Goal: Task Accomplishment & Management: Manage account settings

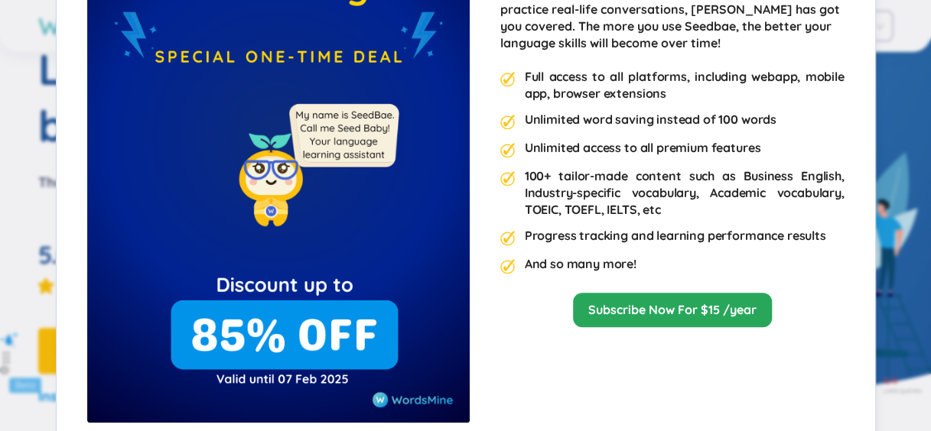
scroll to position [203, 0]
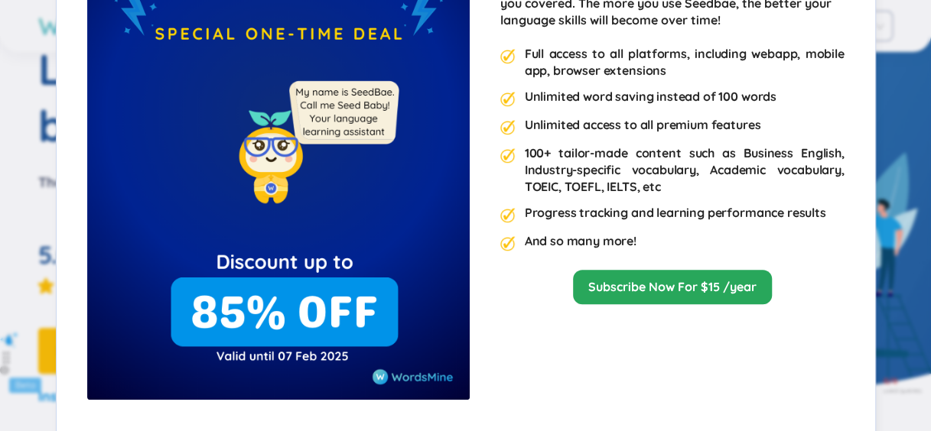
click at [827, 171] on div "100+ tailor-made content such as Business English, Industry-specific vocabulary…" at bounding box center [685, 170] width 320 height 50
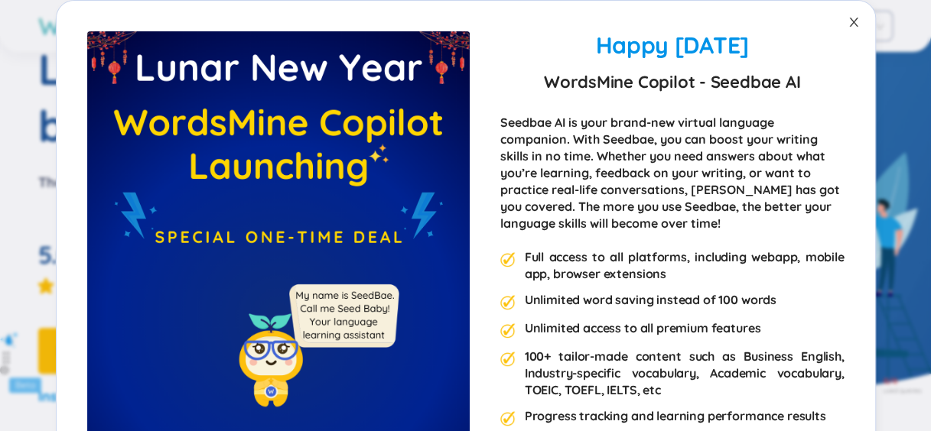
click at [849, 24] on icon "close" at bounding box center [853, 22] width 8 height 9
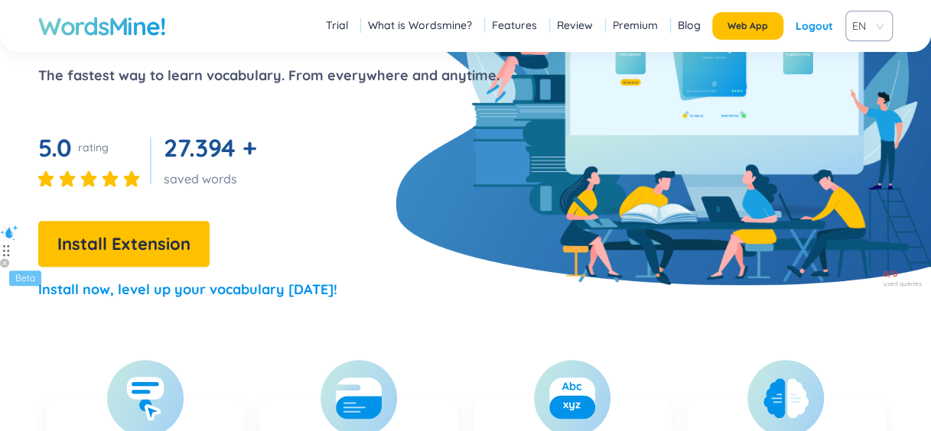
scroll to position [408, 0]
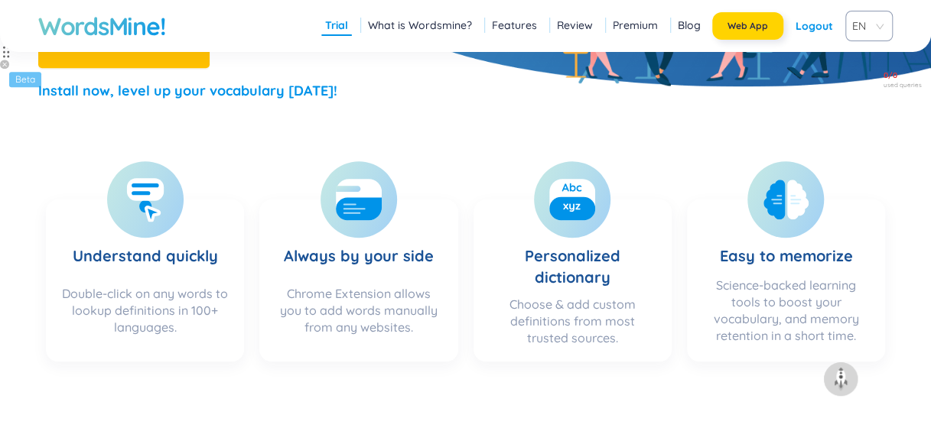
click at [765, 24] on span "Web App" at bounding box center [747, 26] width 41 height 12
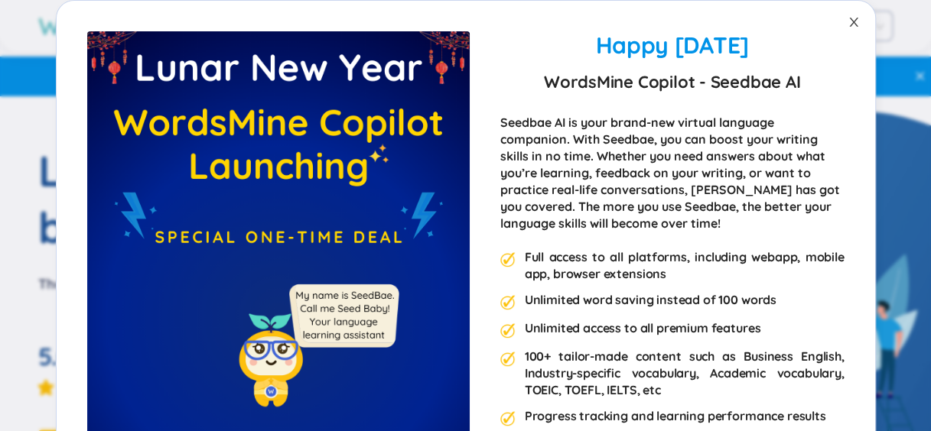
click at [847, 18] on icon "close" at bounding box center [853, 22] width 12 height 12
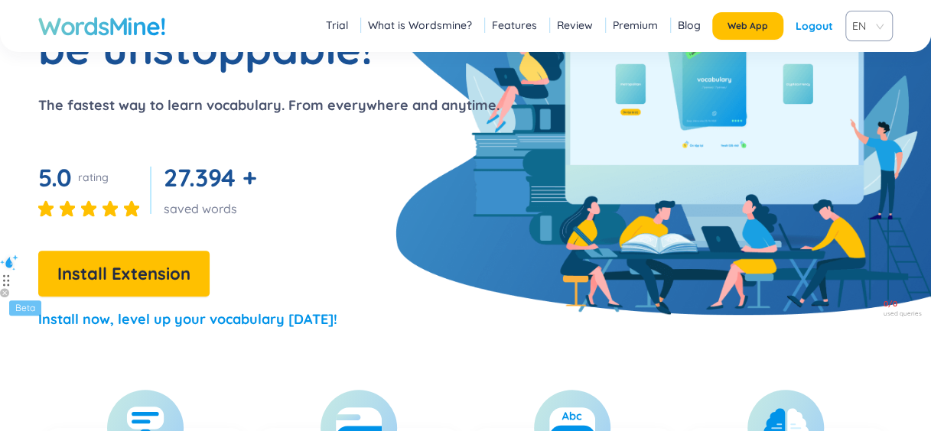
scroll to position [203, 0]
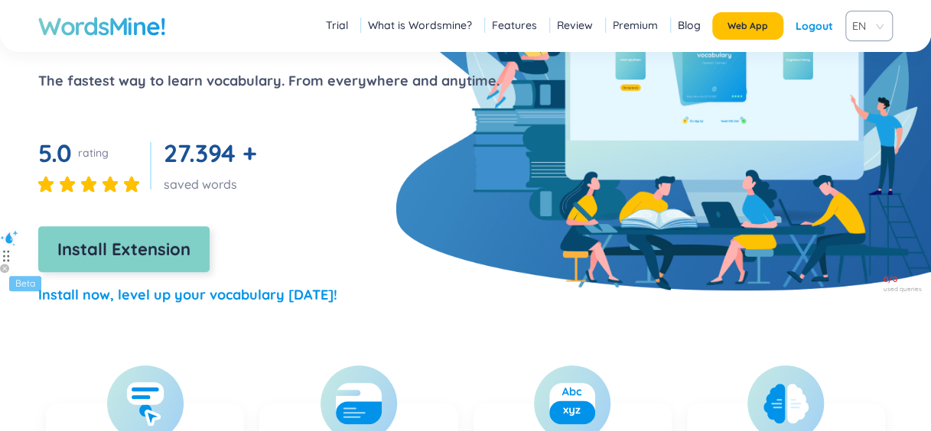
click at [150, 237] on span "Install Extension" at bounding box center [123, 249] width 133 height 27
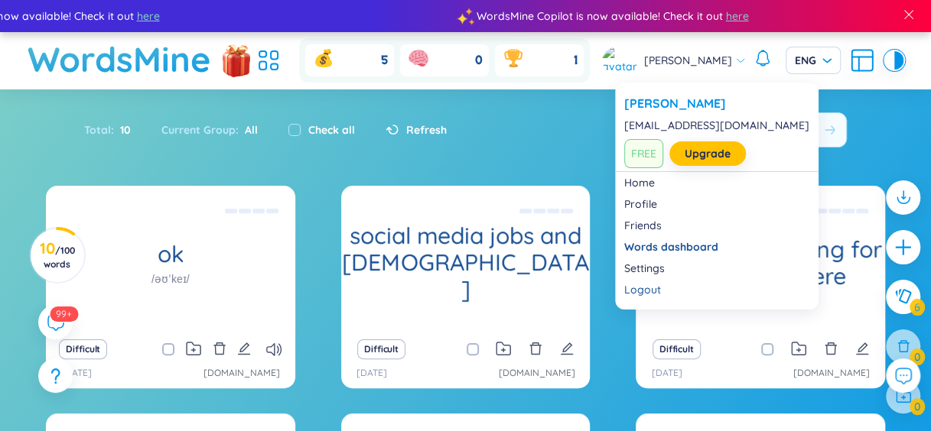
click at [636, 60] on img at bounding box center [621, 60] width 38 height 29
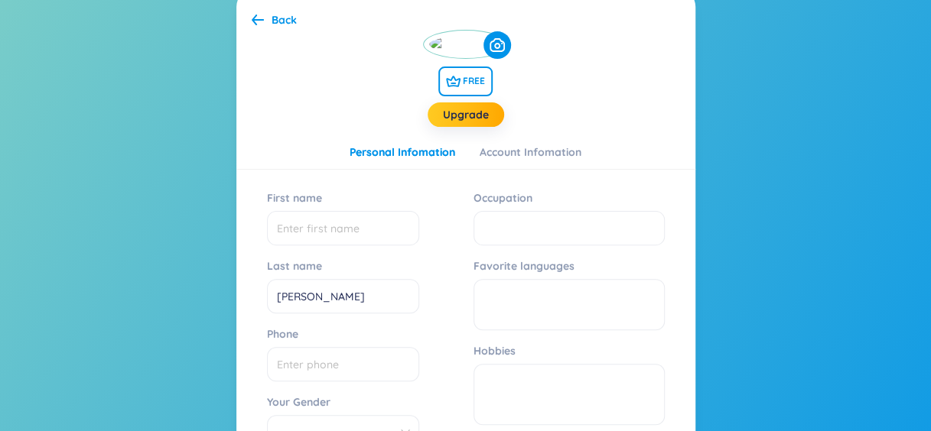
scroll to position [102, 0]
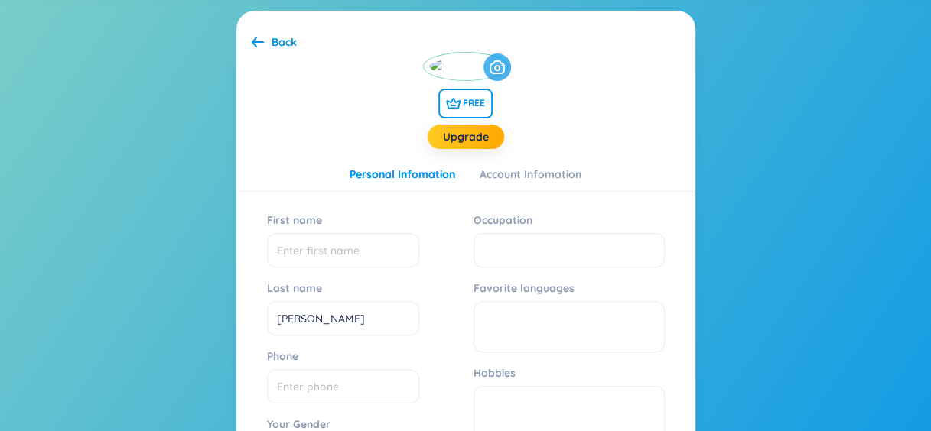
click at [505, 74] on icon at bounding box center [496, 67] width 15 height 14
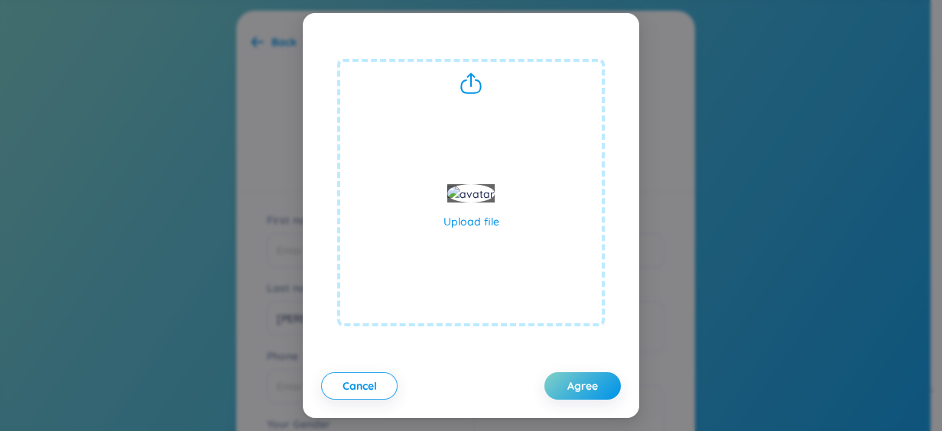
click at [480, 184] on div at bounding box center [470, 193] width 47 height 18
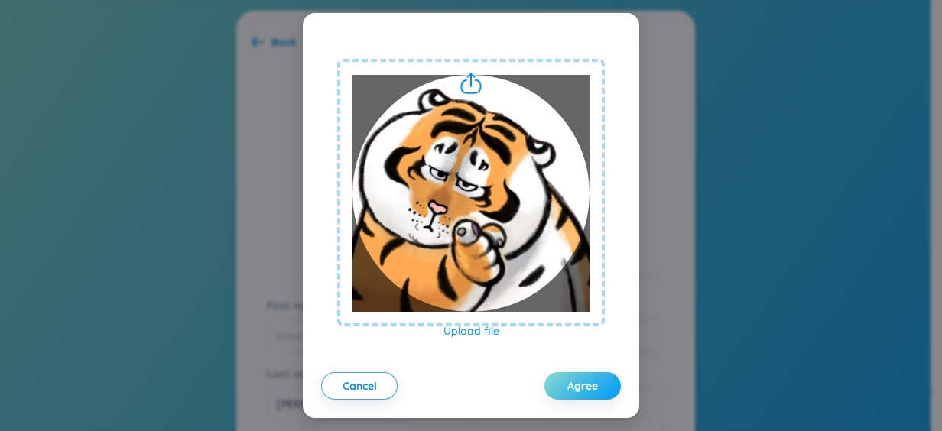
click at [557, 376] on button "Agree" at bounding box center [583, 386] width 76 height 28
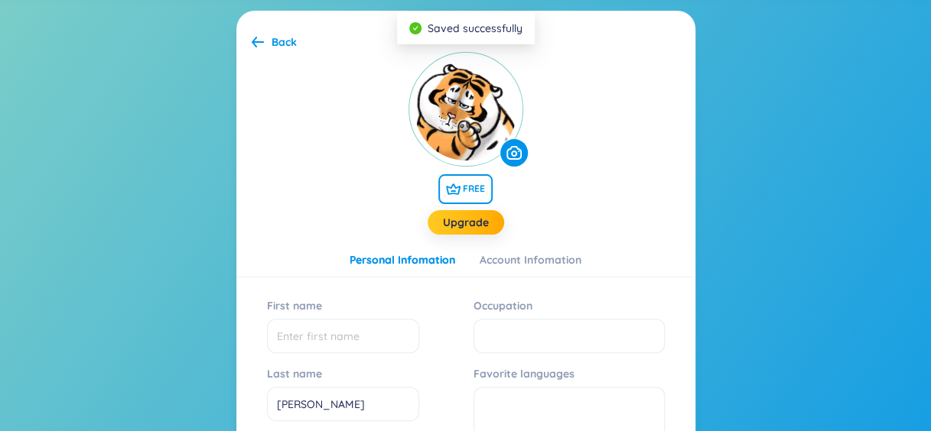
scroll to position [519, 0]
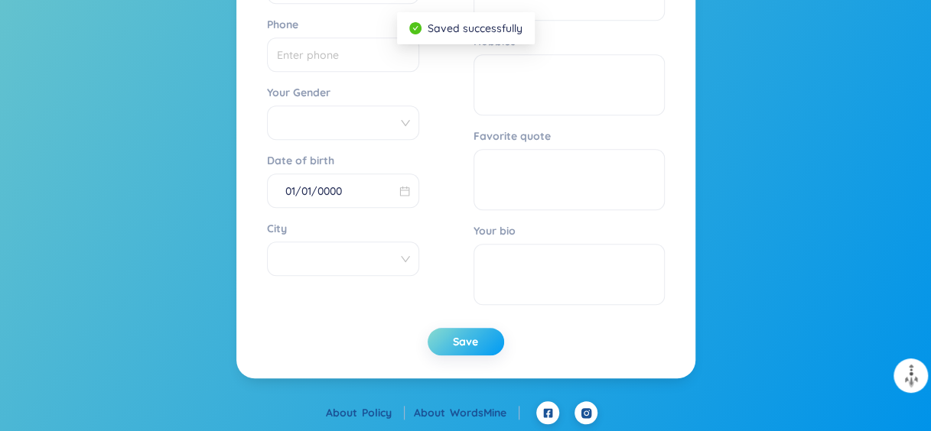
click at [464, 346] on span "Save" at bounding box center [465, 341] width 25 height 15
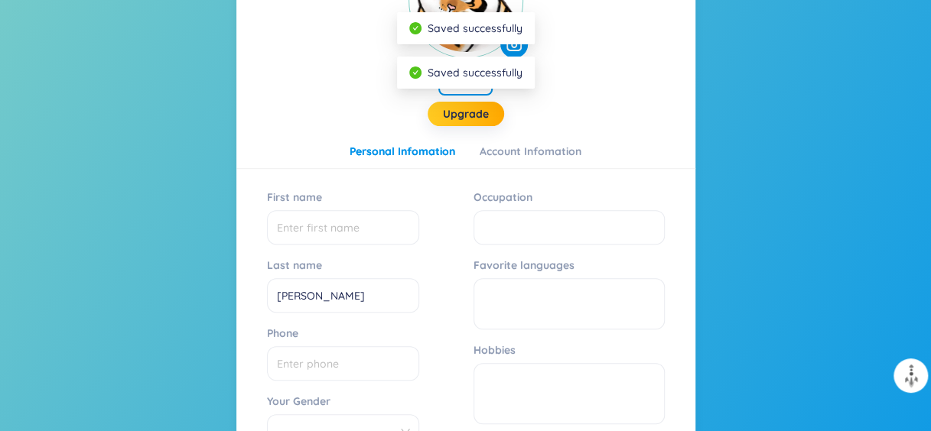
scroll to position [9, 0]
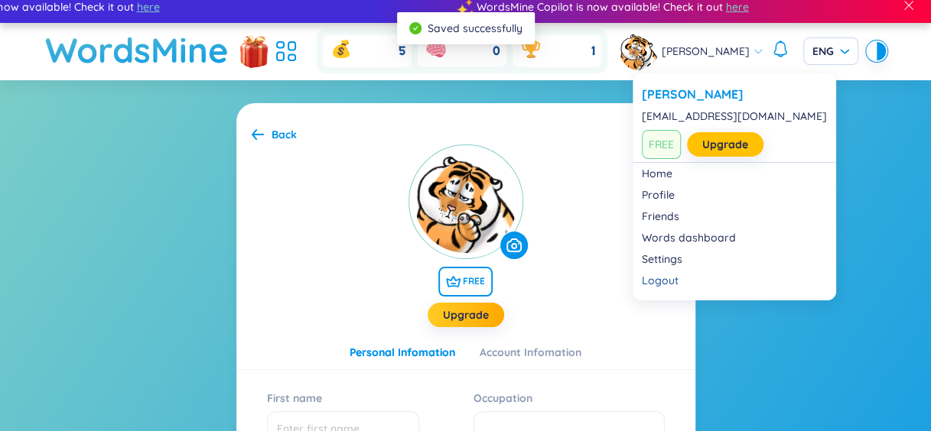
click at [652, 52] on img at bounding box center [639, 51] width 38 height 38
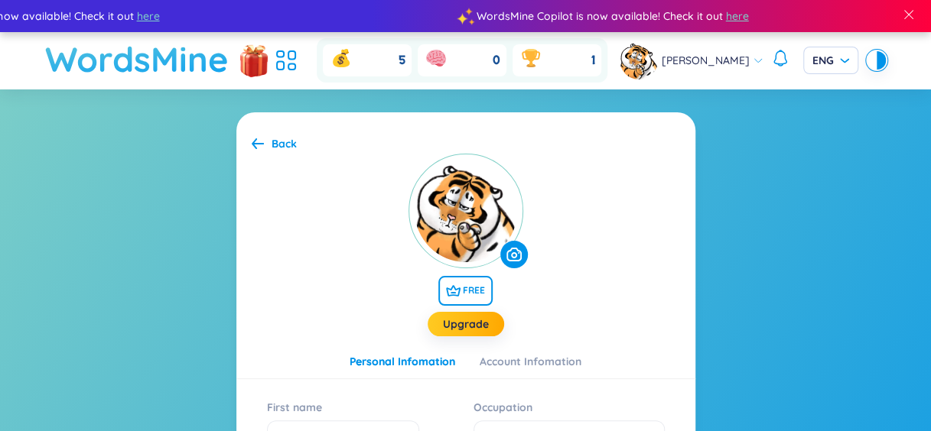
click at [169, 57] on h1 "WordsMine" at bounding box center [137, 59] width 184 height 54
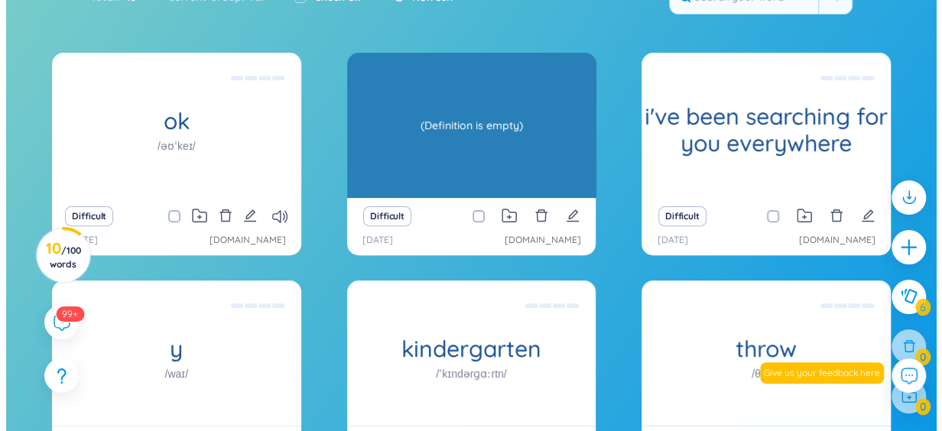
scroll to position [108, 0]
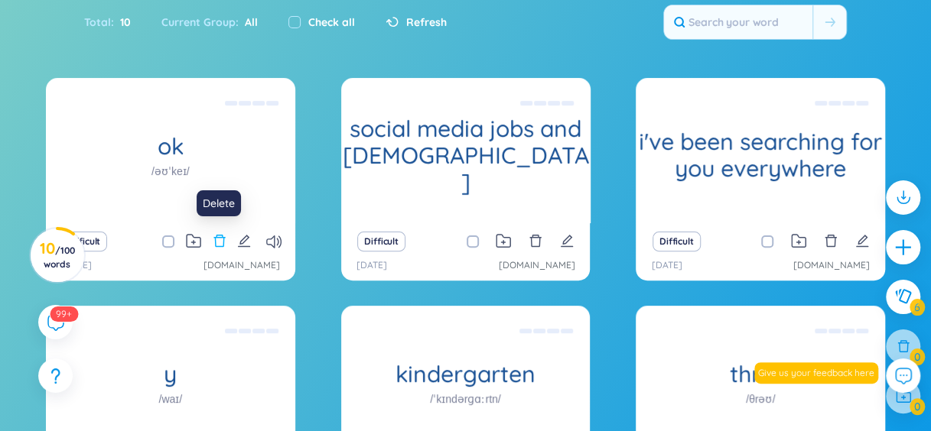
click at [219, 234] on icon "delete" at bounding box center [220, 241] width 14 height 14
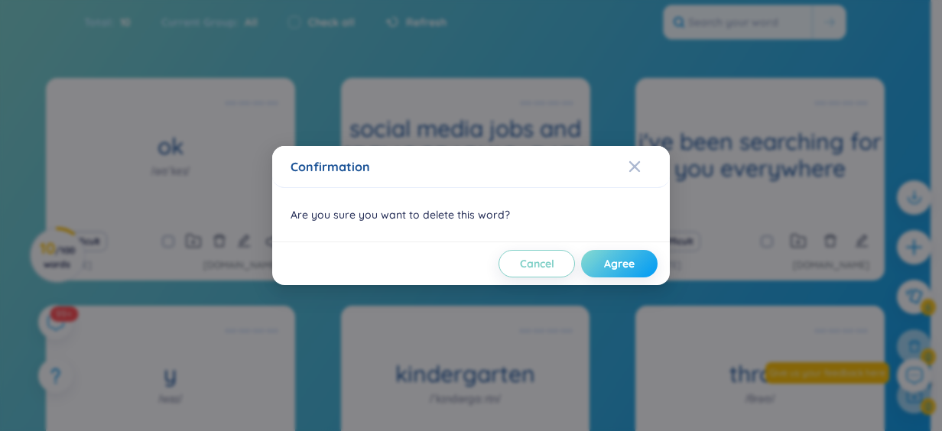
click at [614, 258] on span "Agree" at bounding box center [619, 263] width 31 height 15
